Goal: Find specific page/section: Find specific page/section

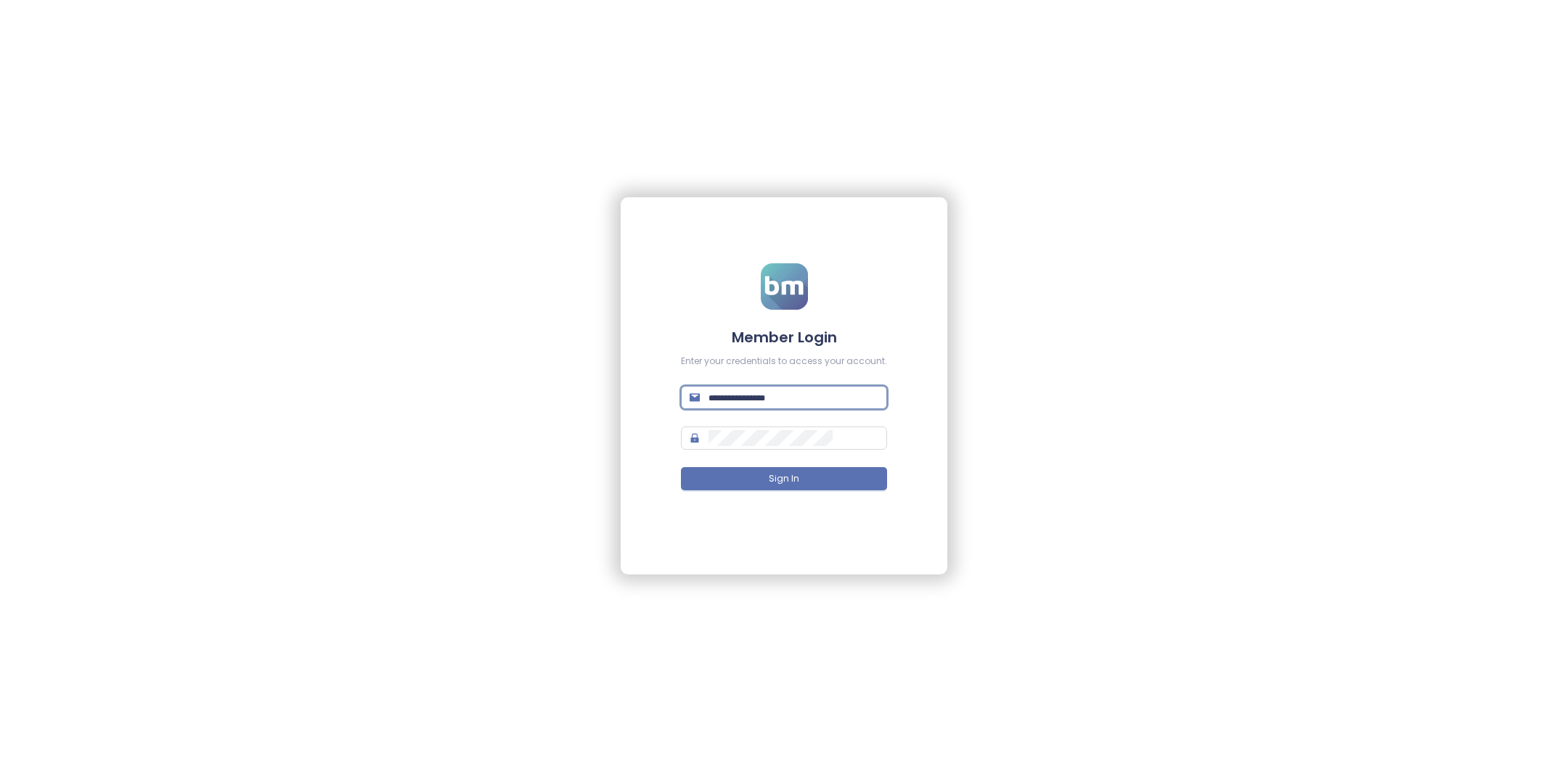
click at [797, 399] on input "text" at bounding box center [794, 397] width 170 height 16
type input "**********"
click at [782, 390] on input "text" at bounding box center [794, 397] width 170 height 16
type input "**********"
click at [812, 485] on button "Sign In" at bounding box center [784, 479] width 206 height 23
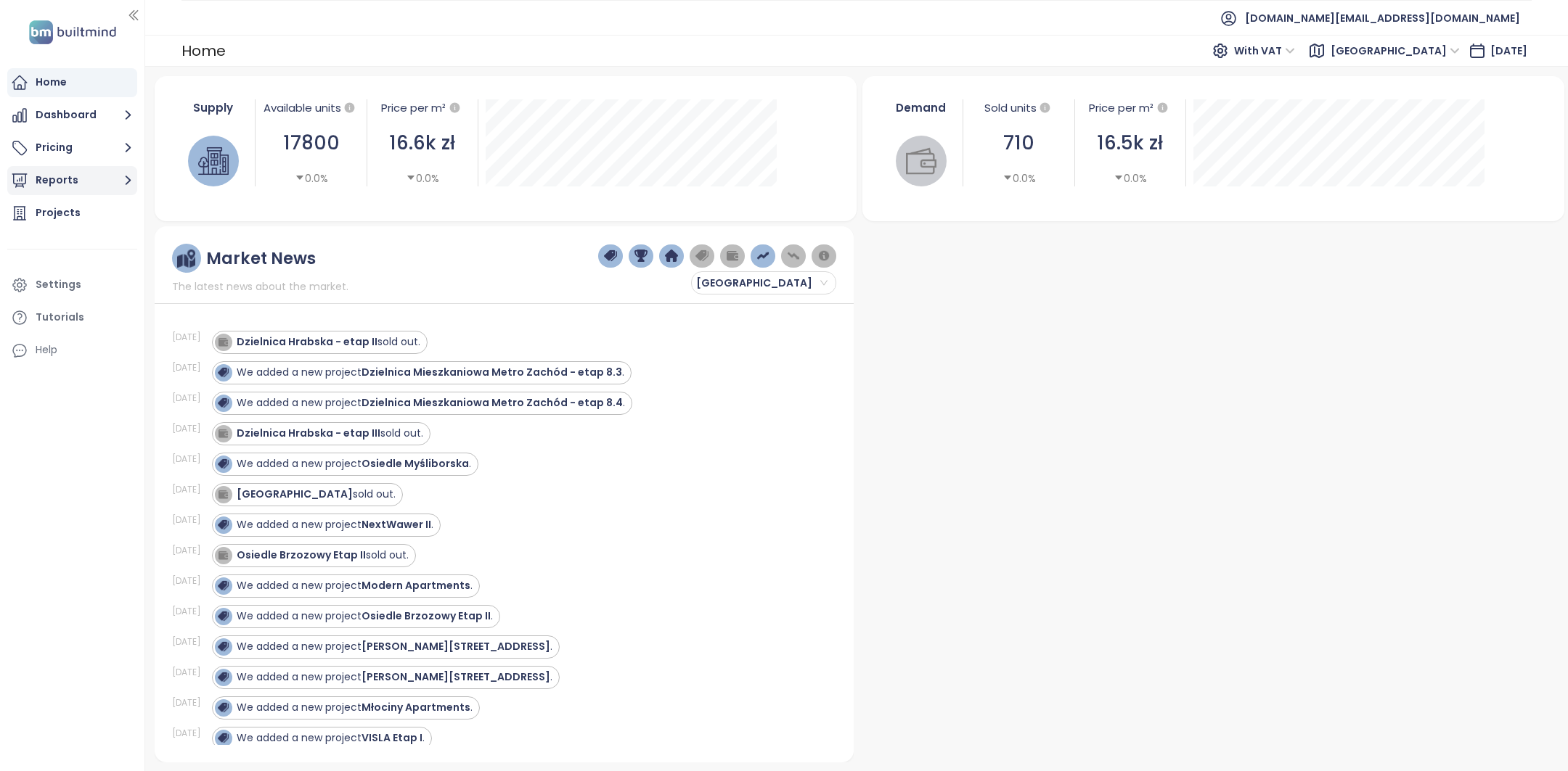
click at [57, 177] on button "Reports" at bounding box center [72, 180] width 130 height 29
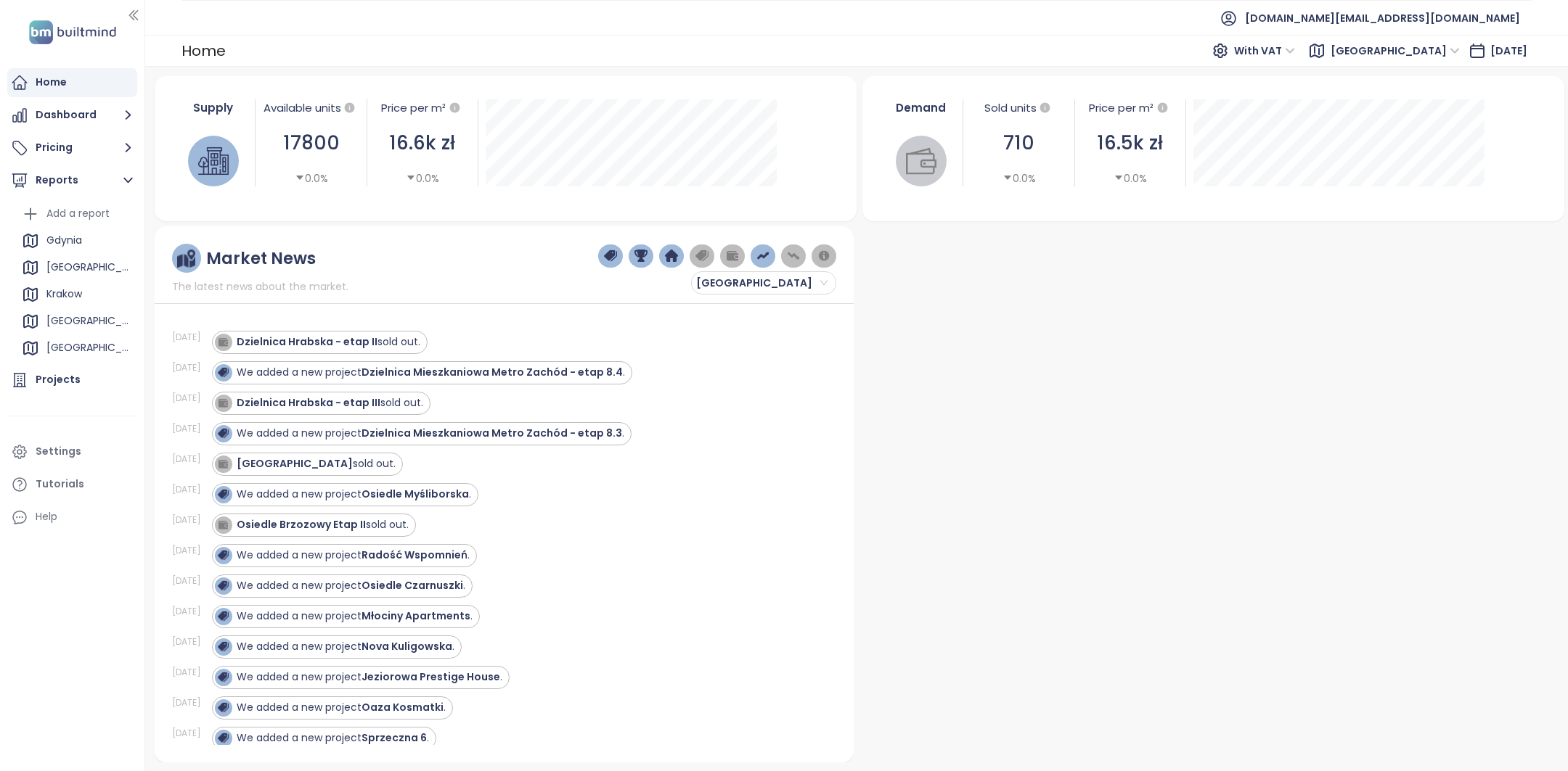
scroll to position [28, 0]
click at [64, 300] on div "[GEOGRAPHIC_DATA]" at bounding box center [88, 292] width 84 height 18
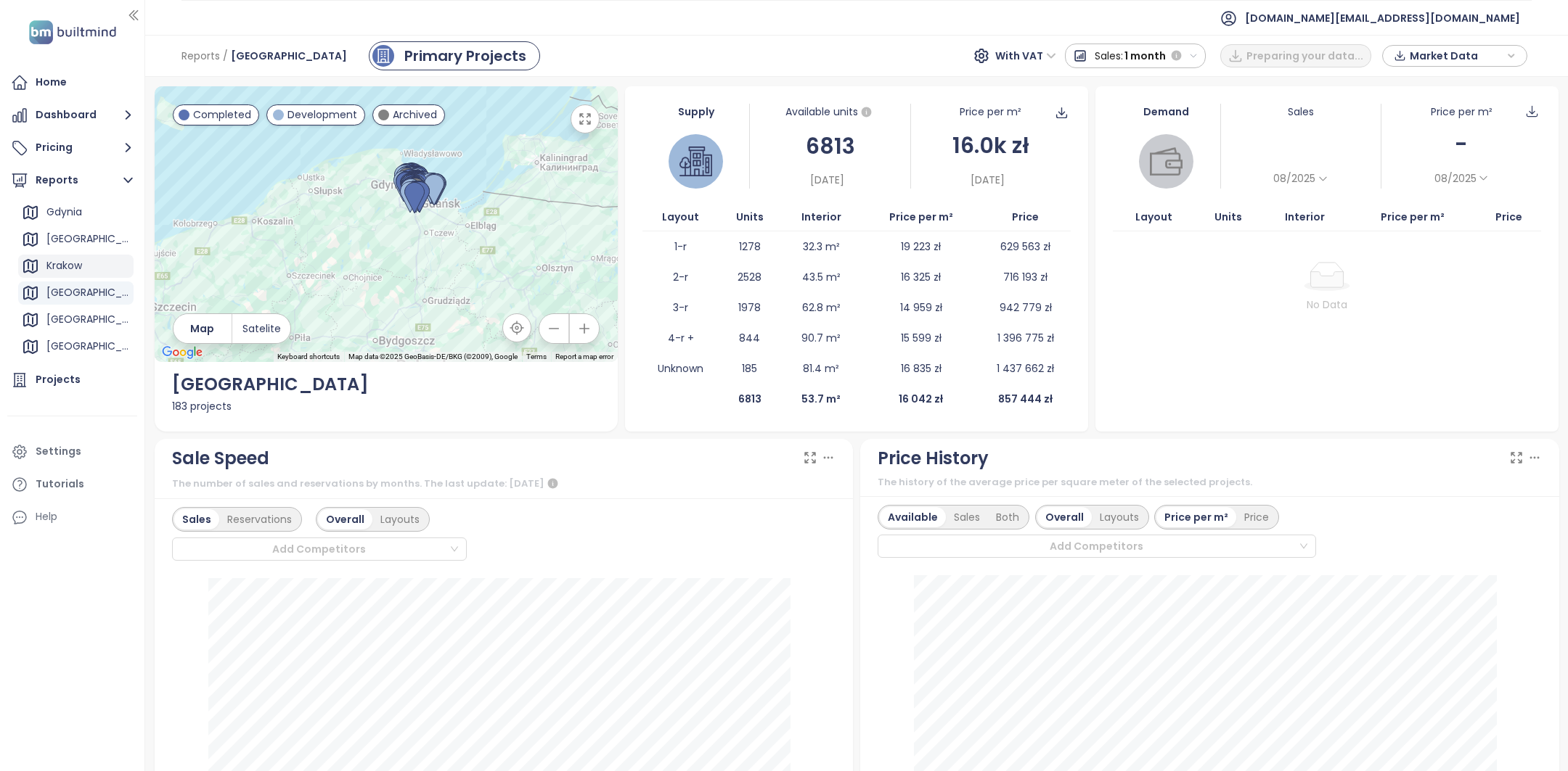
click at [67, 268] on div "Krakow" at bounding box center [64, 265] width 36 height 18
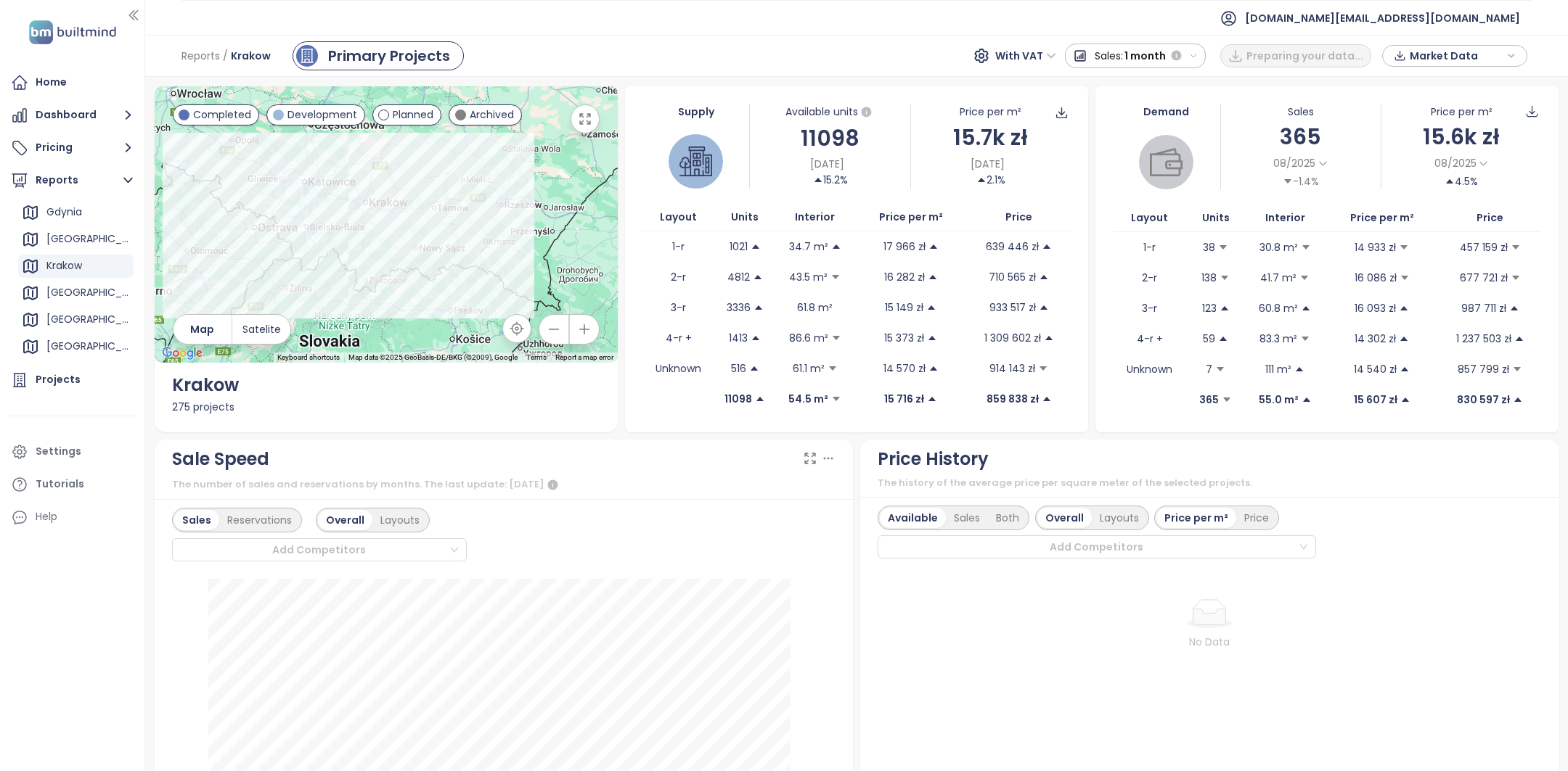
click at [1166, 45] on span "1 month" at bounding box center [1144, 55] width 41 height 26
click at [1168, 45] on button "Sales: 1 month" at bounding box center [1232, 55] width 142 height 25
click at [1200, 48] on span "Sales:" at bounding box center [1205, 55] width 28 height 26
click at [1207, 130] on div "3 months" at bounding box center [1232, 134] width 139 height 26
click at [1211, 51] on span "Sales:" at bounding box center [1197, 55] width 28 height 26
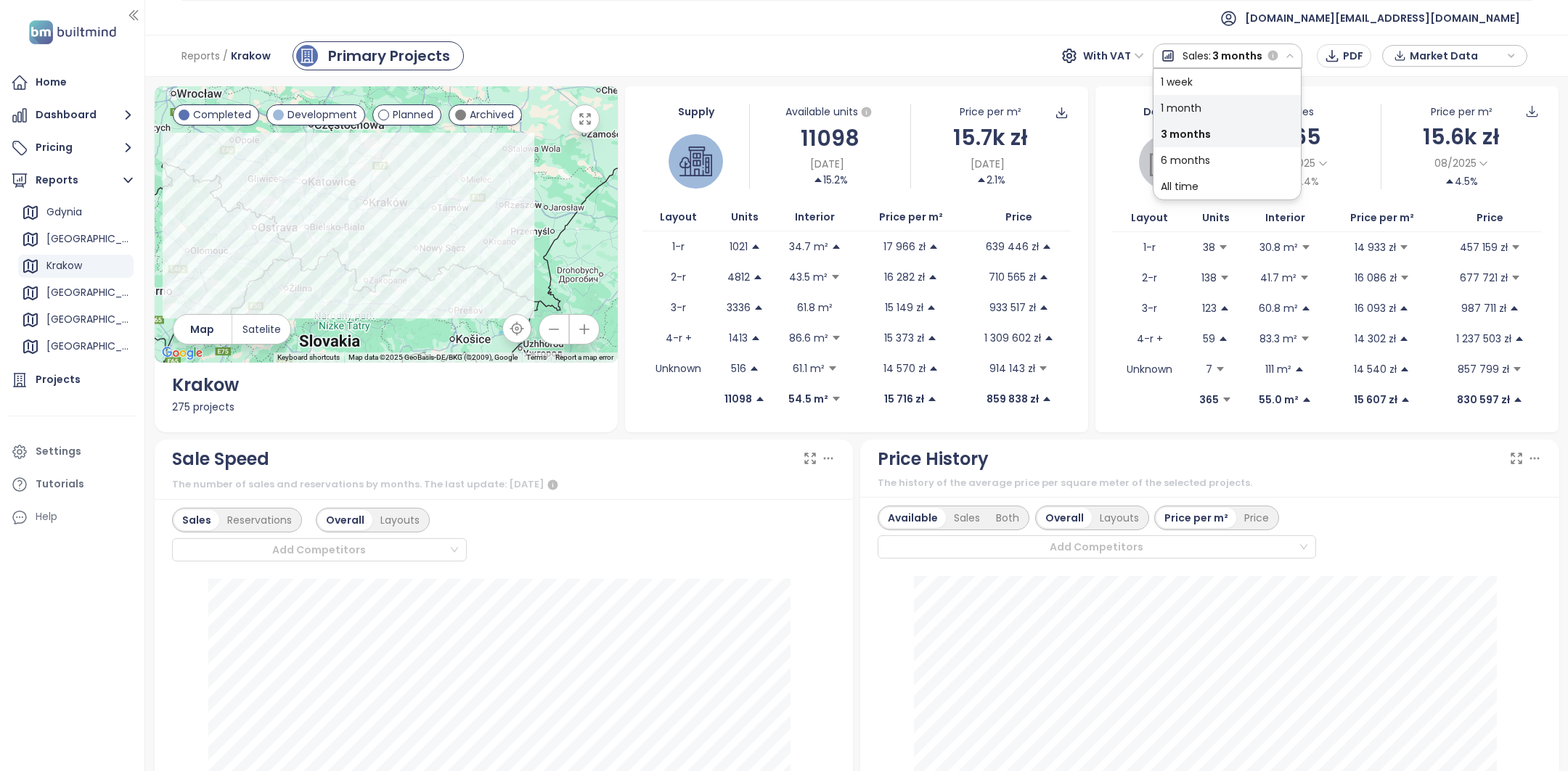
click at [1213, 107] on div "1 month" at bounding box center [1227, 107] width 148 height 26
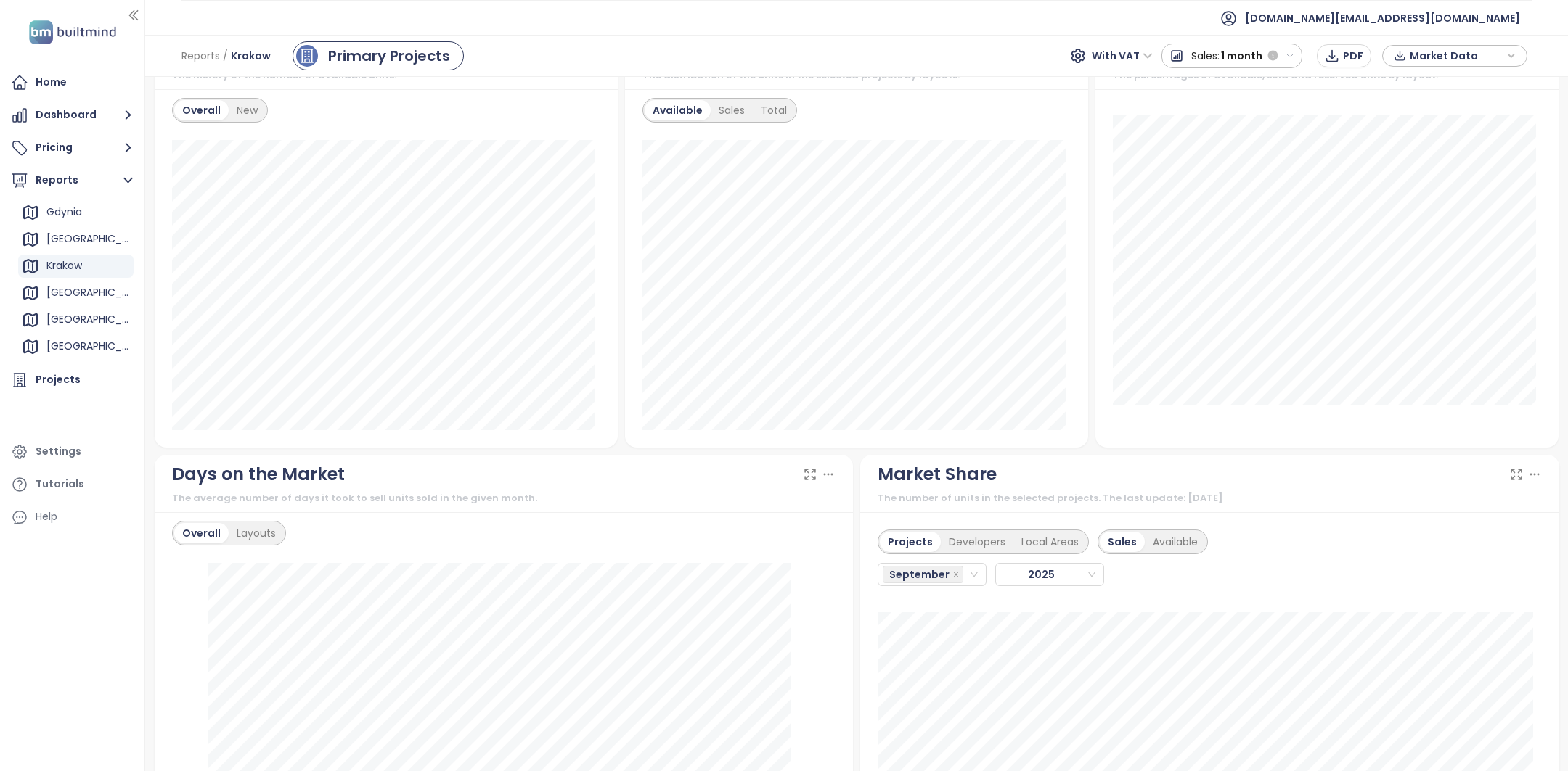
scroll to position [1091, 0]
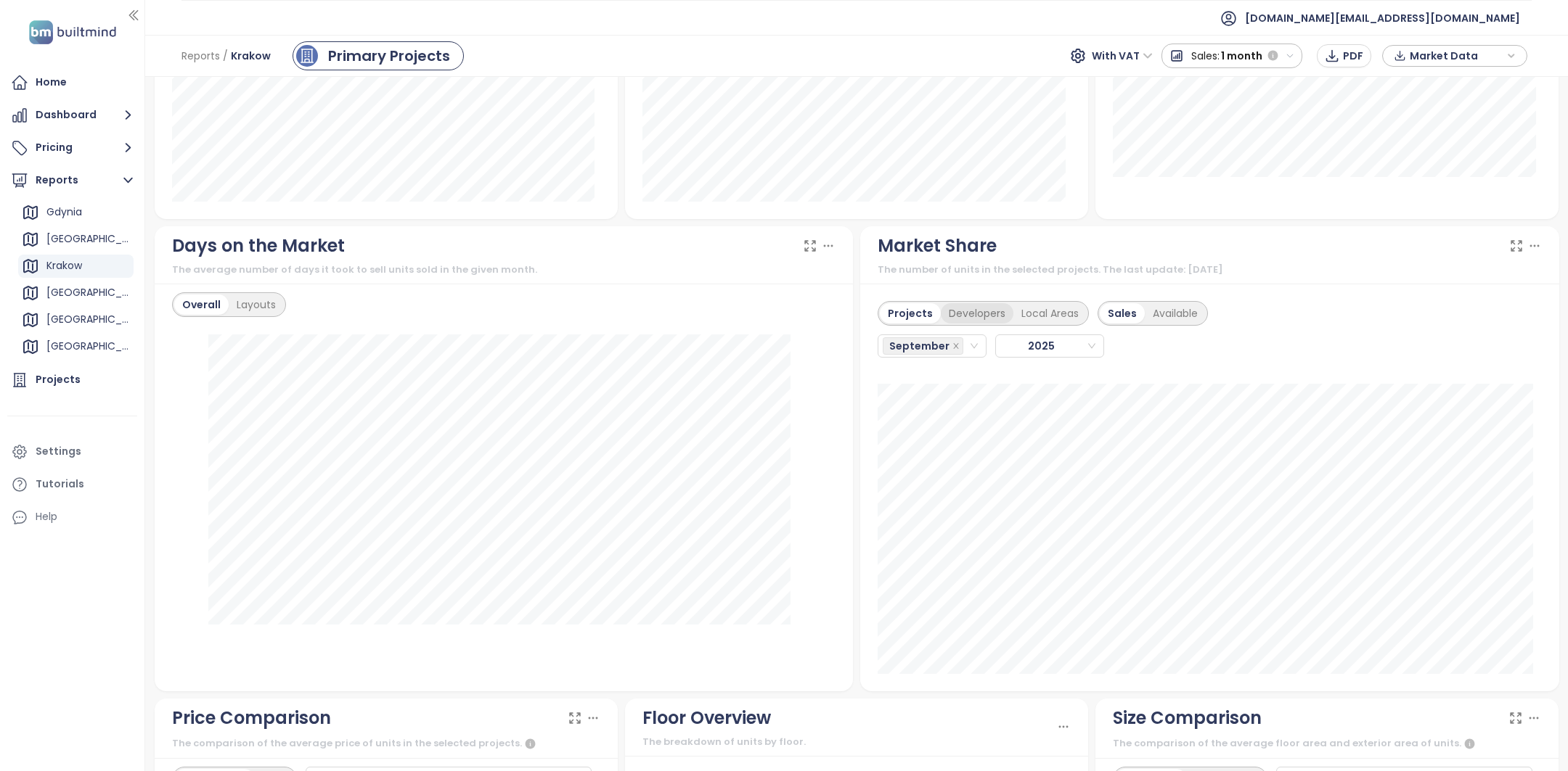
click at [965, 316] on div "Developers" at bounding box center [976, 313] width 72 height 20
click at [904, 315] on div "Projects" at bounding box center [908, 313] width 57 height 20
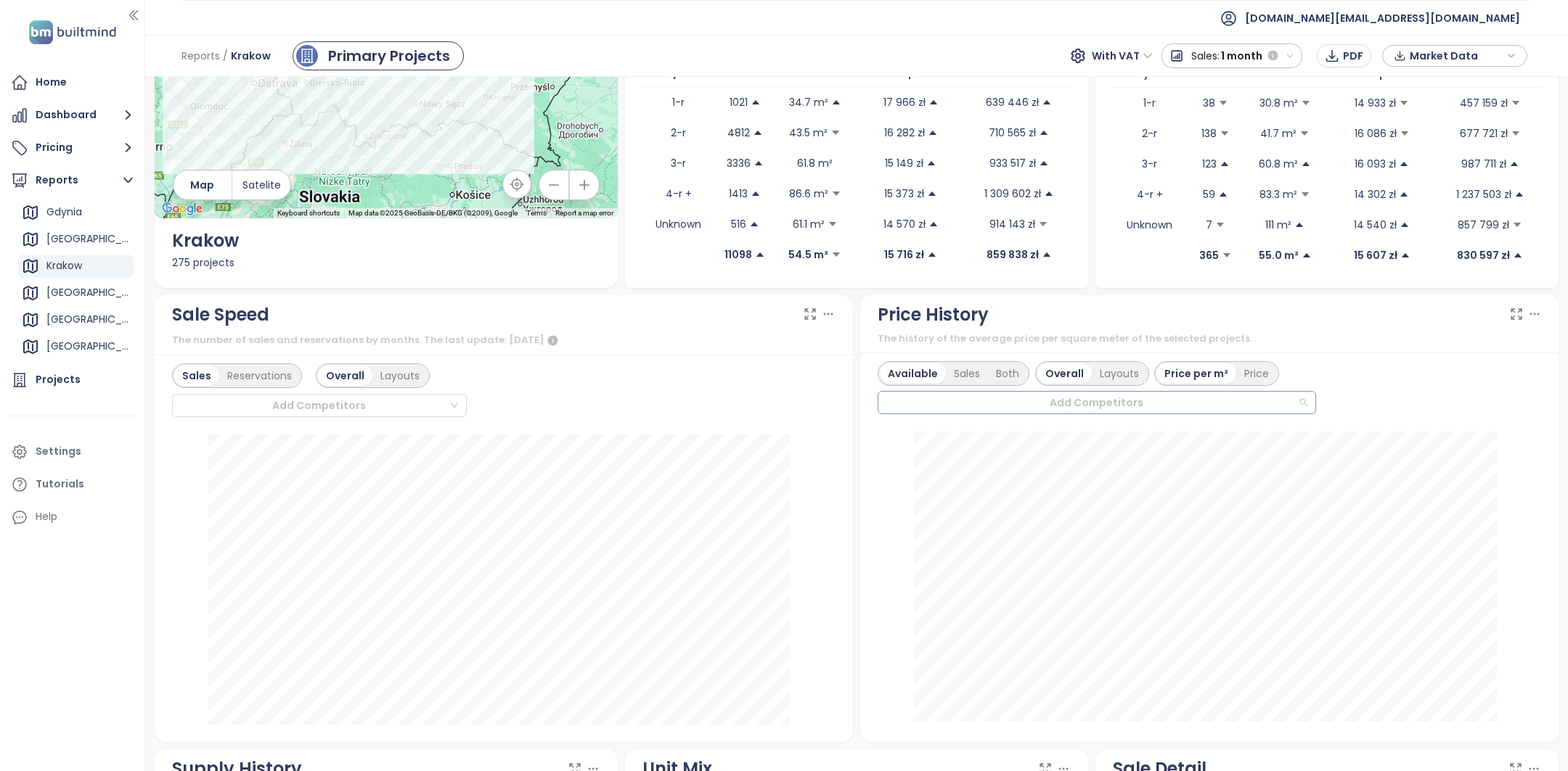
click at [996, 408] on div at bounding box center [1090, 402] width 415 height 17
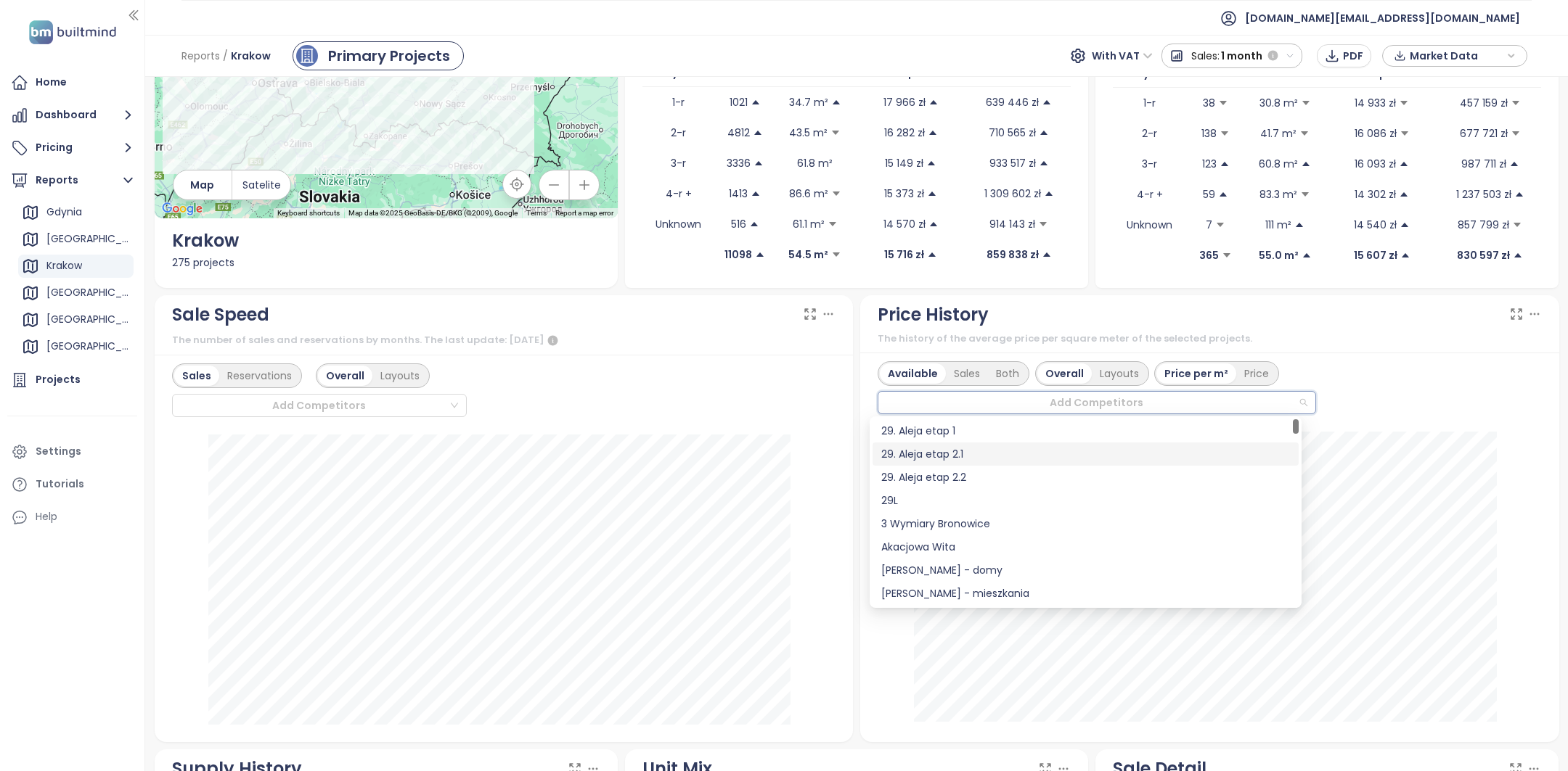
click at [983, 461] on div "29. Aleja etap 2.1" at bounding box center [1085, 453] width 409 height 16
click at [968, 477] on div "29. Aleja etap 2.2" at bounding box center [1085, 477] width 409 height 16
click at [922, 425] on div "29. Aleja etap 1" at bounding box center [1085, 430] width 409 height 16
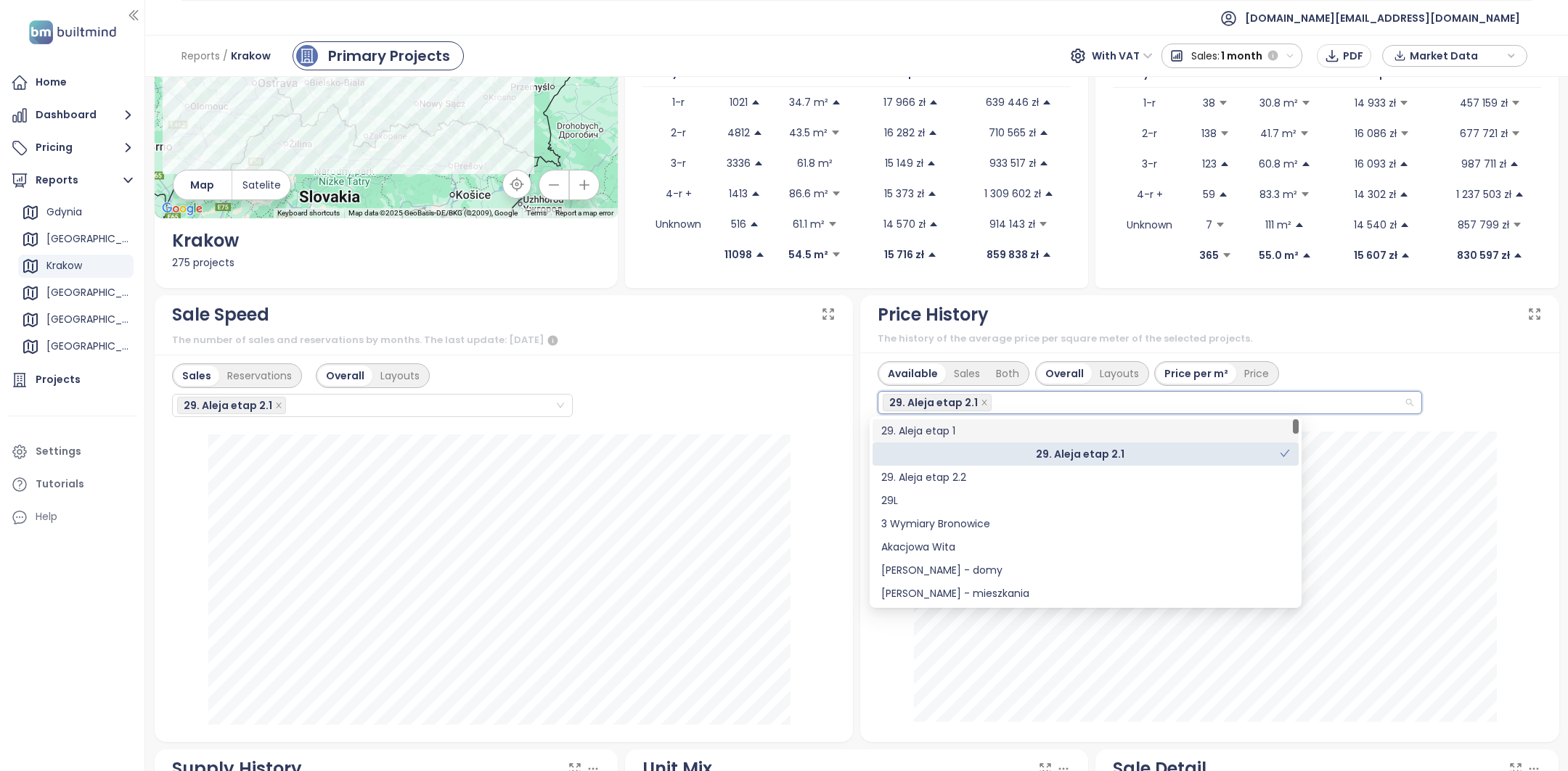
click at [756, 382] on div "Sales Reservations Overall Layouts 29. Aleja etap 2.1" at bounding box center [504, 391] width 664 height 54
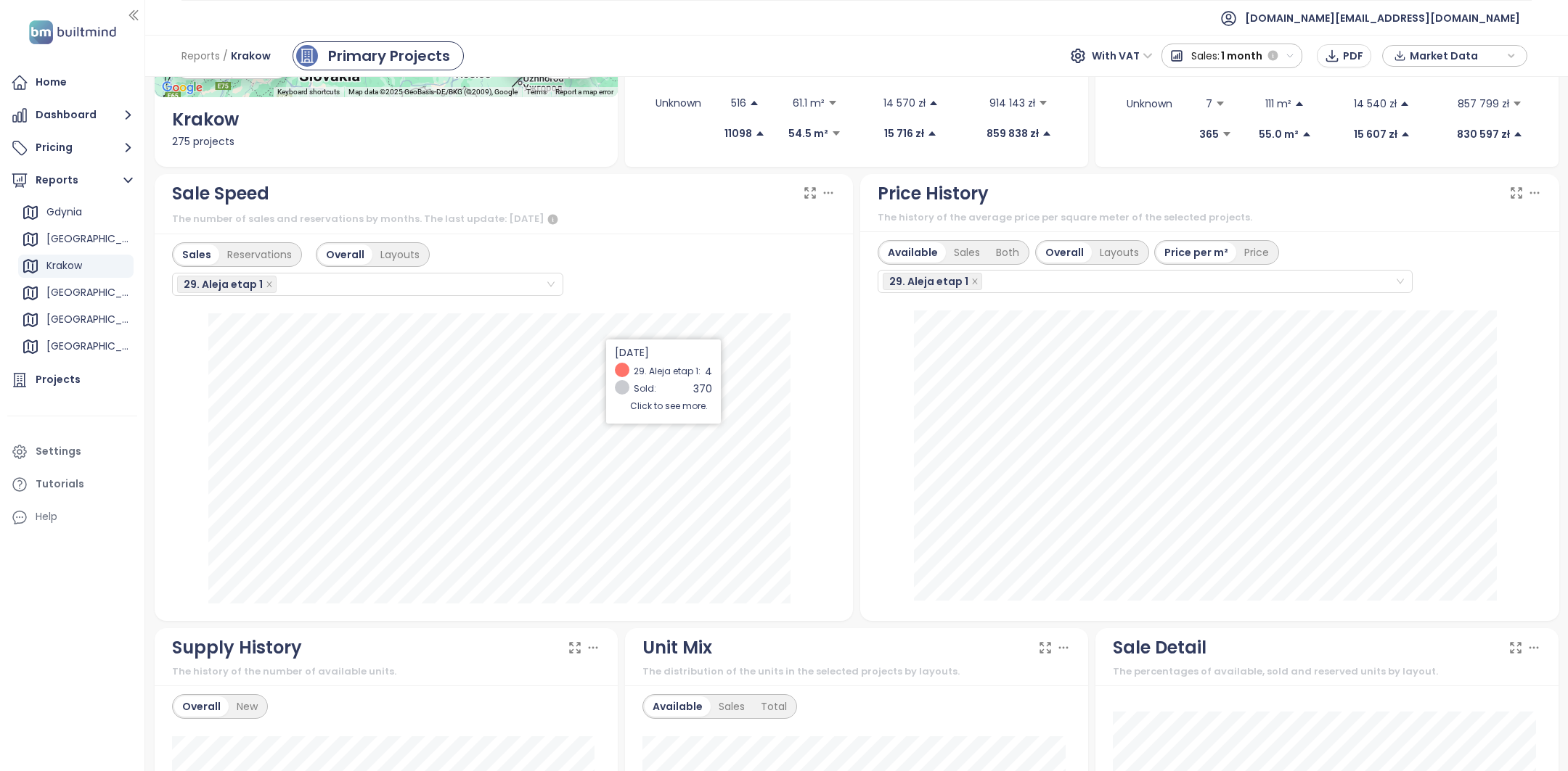
scroll to position [29, 0]
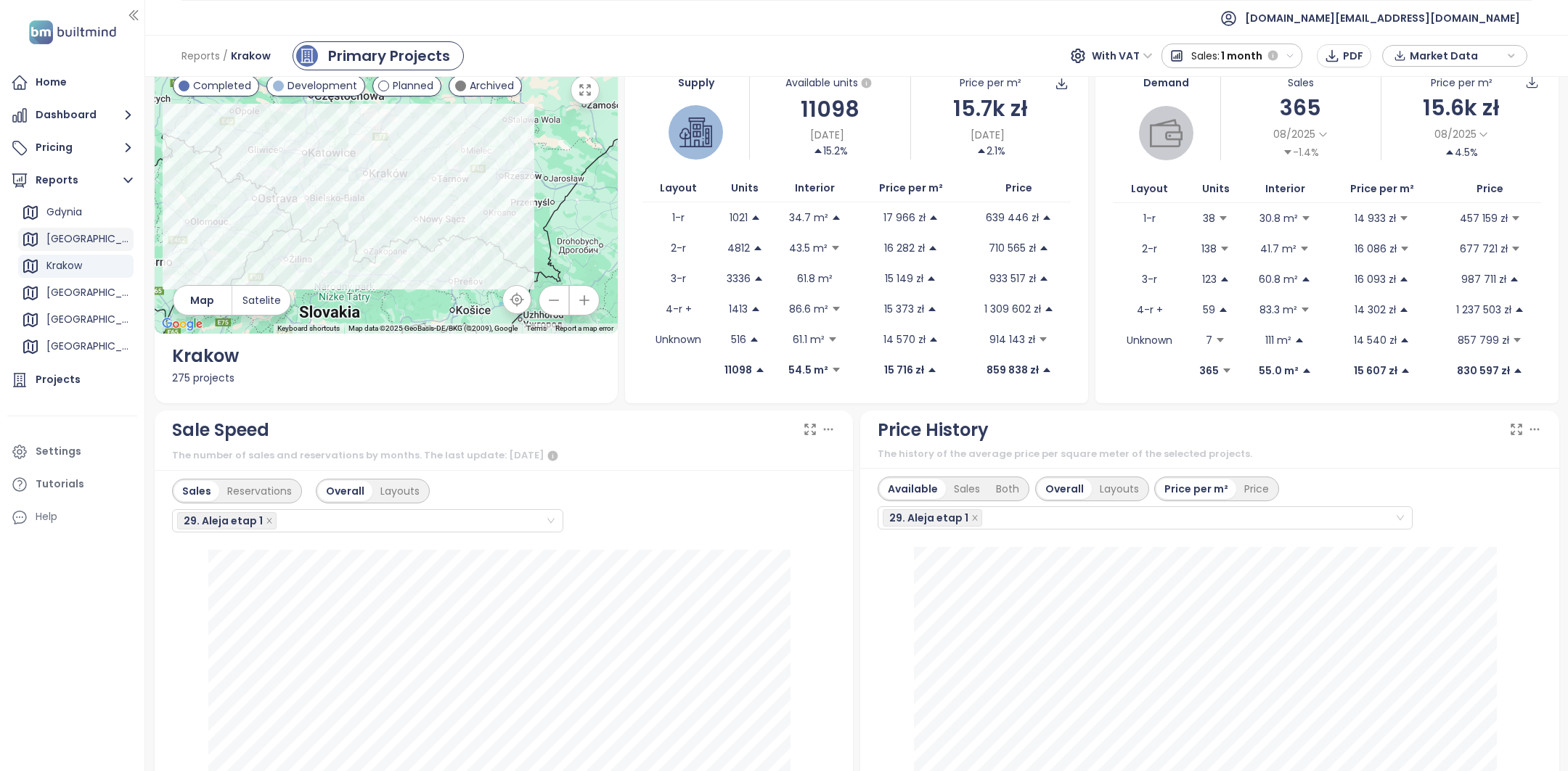
click at [68, 237] on div "[GEOGRAPHIC_DATA]" at bounding box center [88, 239] width 84 height 18
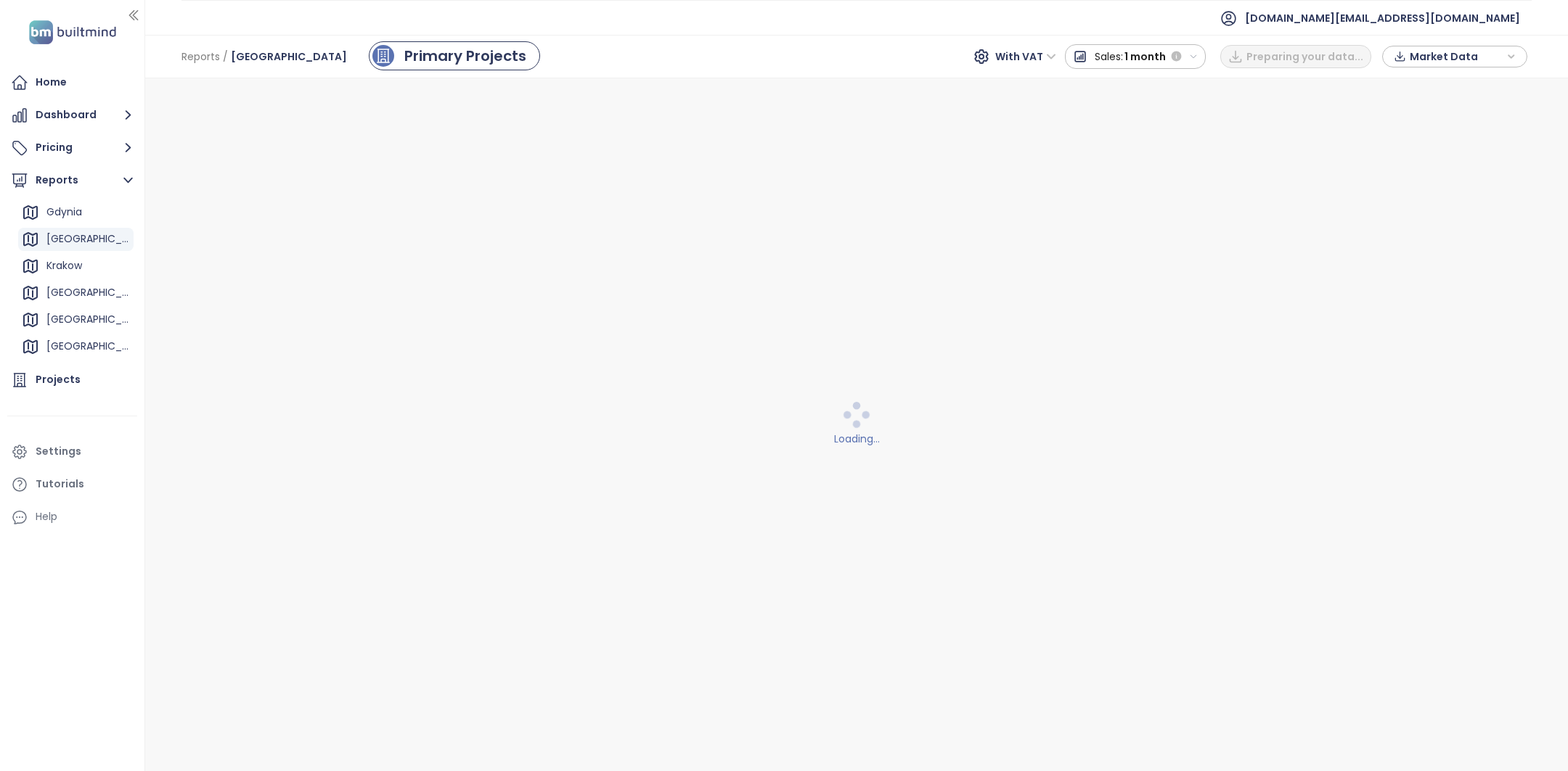
scroll to position [0, 0]
